Goal: Find specific page/section: Find specific page/section

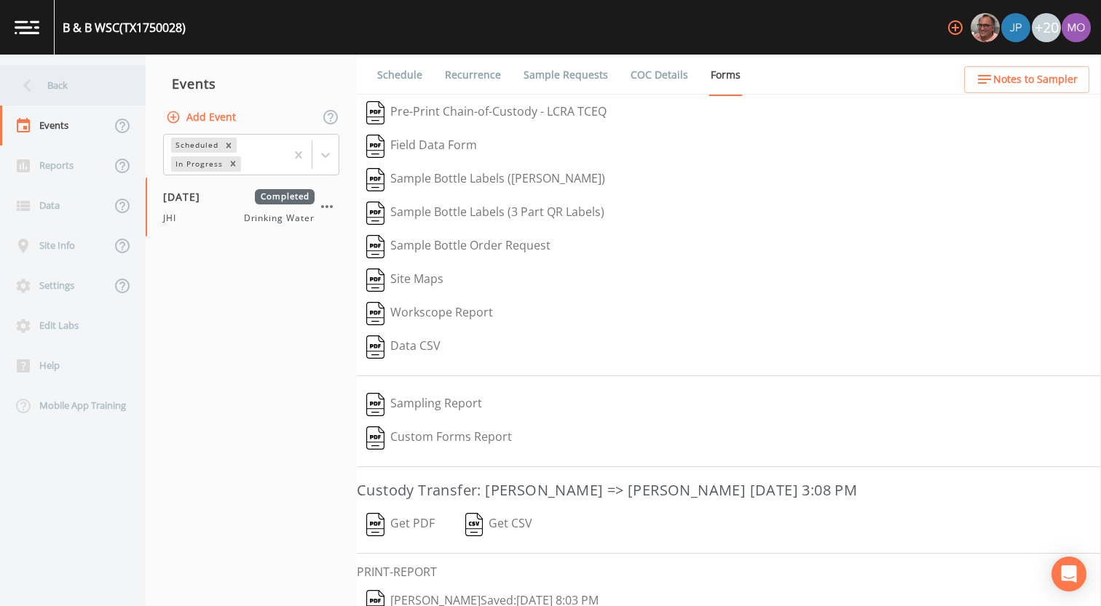
click at [82, 85] on div "Back" at bounding box center [65, 86] width 131 height 40
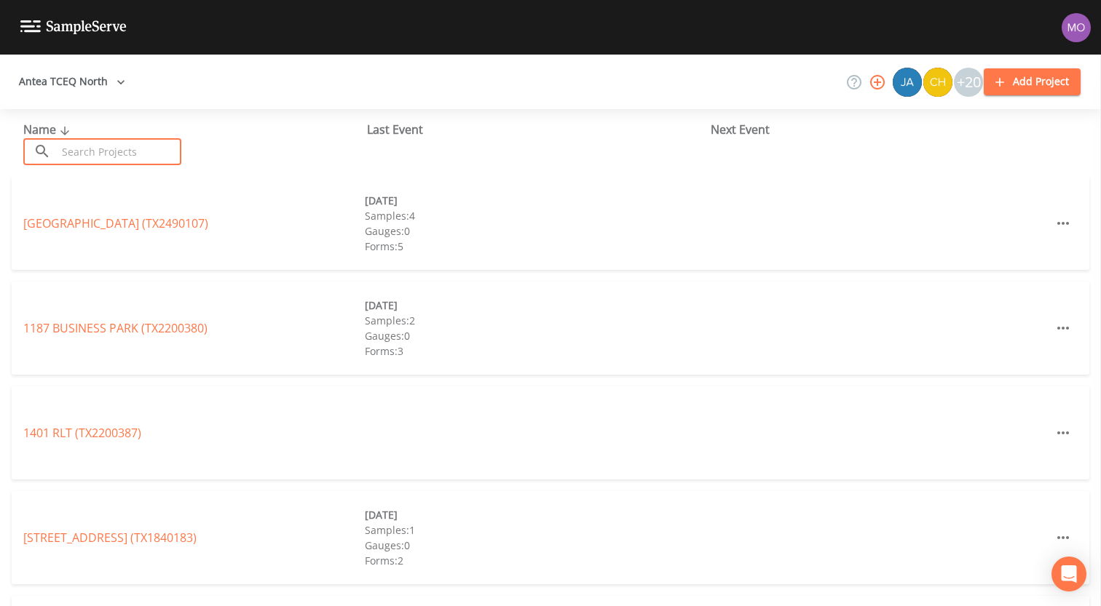
click at [103, 149] on input "text" at bounding box center [119, 151] width 124 height 27
paste input "TX2520007"
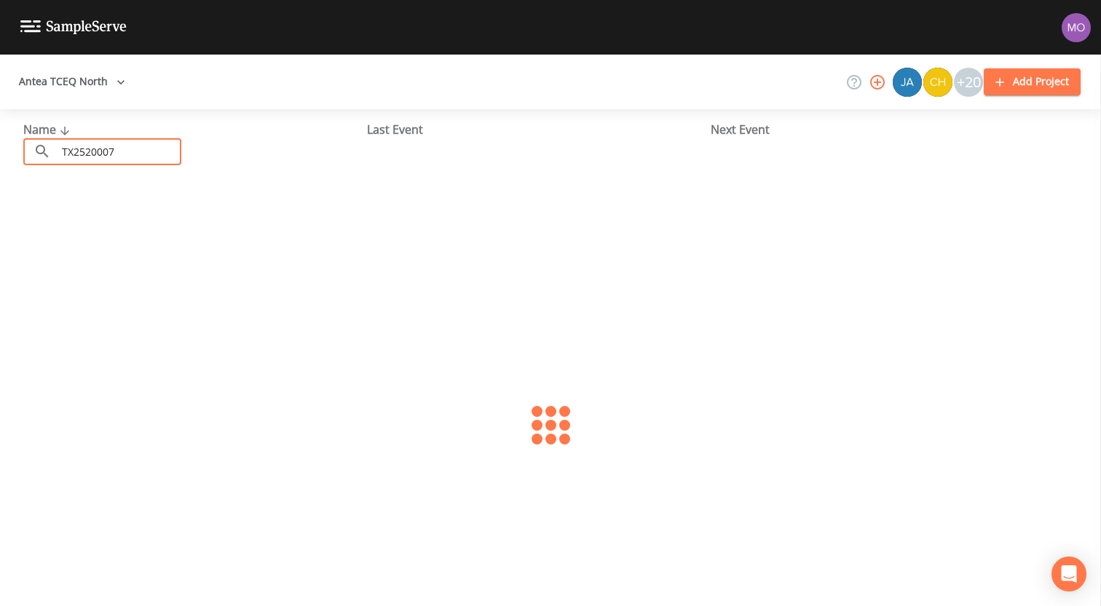
type input "TX2520007"
click at [130, 225] on link "FORT [PERSON_NAME] WSC (TX2520007)" at bounding box center [132, 223] width 218 height 16
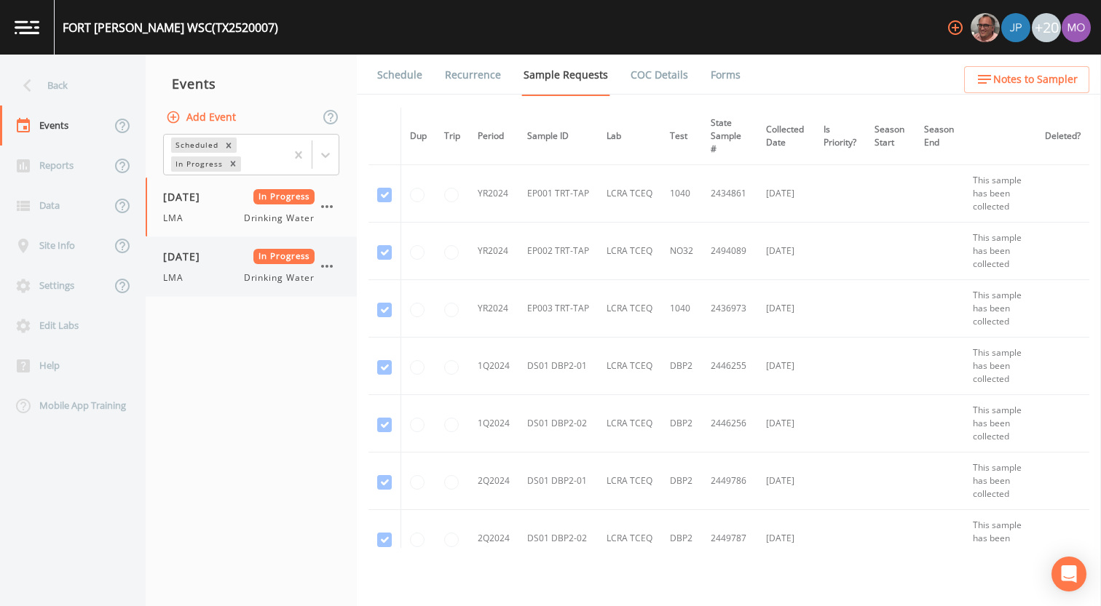
click at [217, 272] on div "LMA Drinking Water" at bounding box center [238, 278] width 151 height 13
click at [718, 79] on link "Forms" at bounding box center [725, 75] width 34 height 41
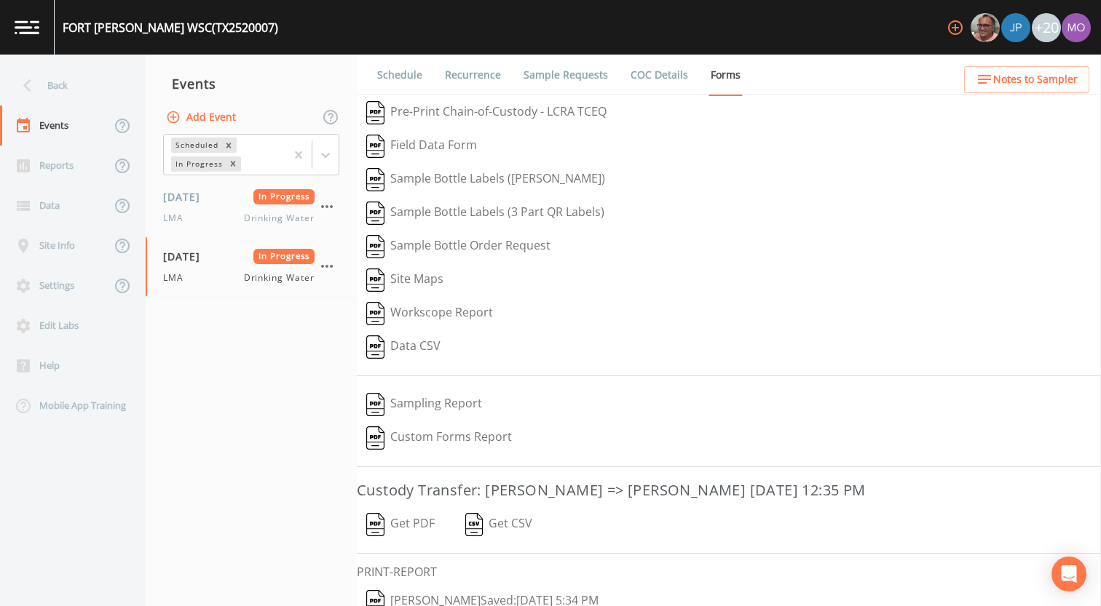
scroll to position [62, 0]
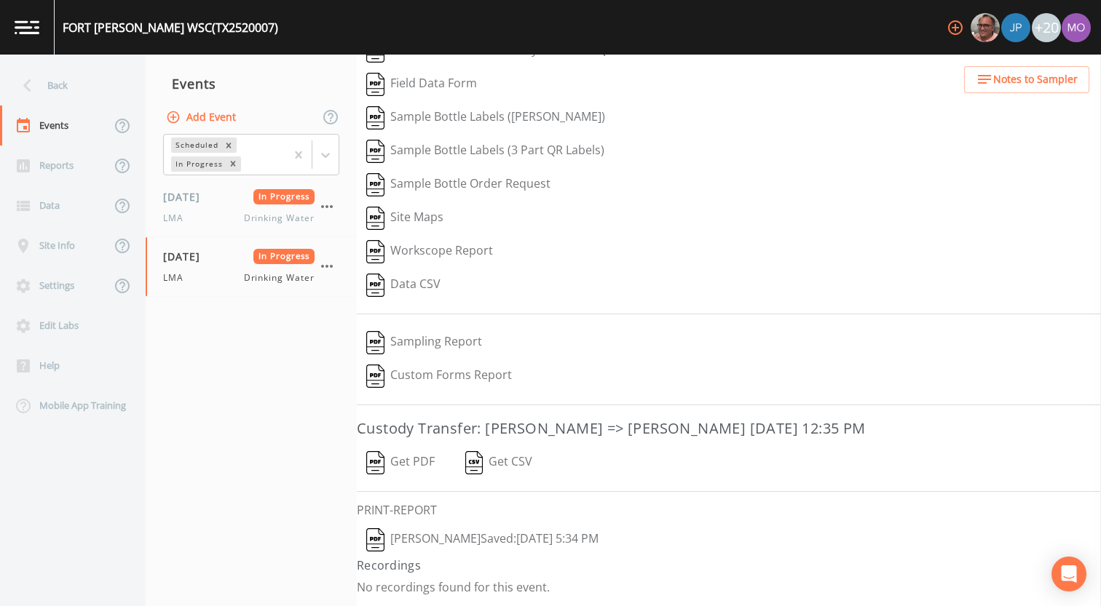
click at [374, 546] on img "button" at bounding box center [375, 540] width 18 height 23
